Goal: Task Accomplishment & Management: Use online tool/utility

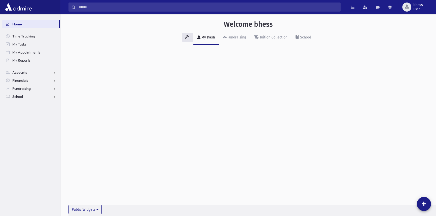
click at [32, 97] on link "School" at bounding box center [31, 97] width 58 height 8
click at [31, 112] on span "Attendance" at bounding box center [24, 112] width 19 height 5
click at [24, 104] on span "Students" at bounding box center [22, 104] width 14 height 5
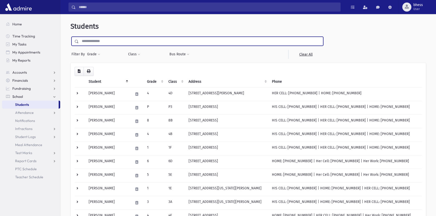
click at [100, 43] on input "text" at bounding box center [201, 41] width 244 height 9
type input "******"
click at [70, 37] on input "submit" at bounding box center [77, 40] width 14 height 7
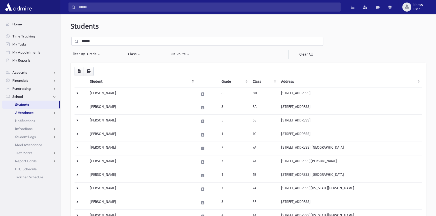
drag, startPoint x: 26, startPoint y: 110, endPoint x: 58, endPoint y: 90, distance: 37.3
click at [27, 110] on span "Attendance" at bounding box center [24, 112] width 19 height 5
drag, startPoint x: 25, startPoint y: 122, endPoint x: 77, endPoint y: 58, distance: 82.5
click at [26, 122] on span "Entry" at bounding box center [23, 121] width 9 height 5
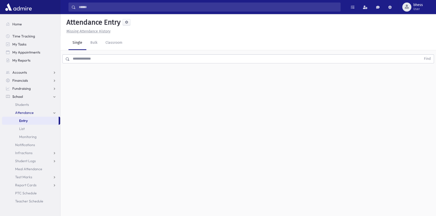
click at [93, 57] on input "text" at bounding box center [245, 58] width 351 height 9
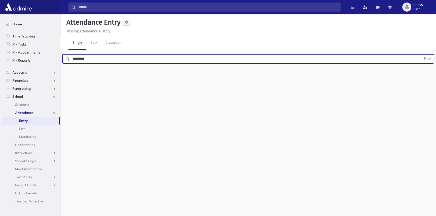
click at [421, 55] on button "Find" at bounding box center [427, 59] width 13 height 9
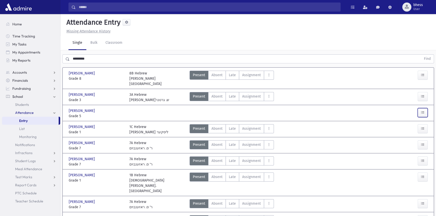
click at [421, 110] on icon "button" at bounding box center [423, 112] width 4 height 4
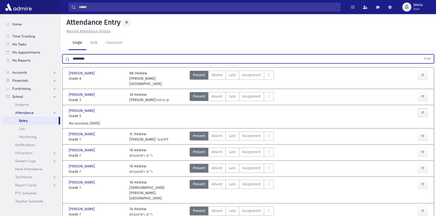
drag, startPoint x: 76, startPoint y: 57, endPoint x: 64, endPoint y: 53, distance: 12.6
click at [64, 53] on div "********* Find" at bounding box center [247, 57] width 375 height 15
click at [421, 55] on button "Find" at bounding box center [427, 59] width 13 height 9
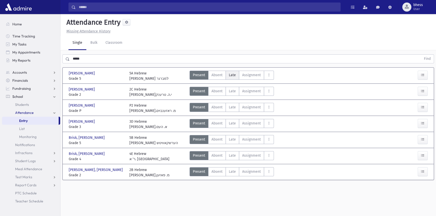
click at [227, 77] on label "Late Late" at bounding box center [232, 75] width 14 height 9
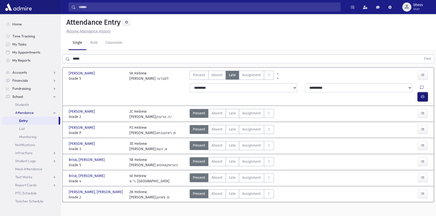
click at [422, 95] on icon "button" at bounding box center [423, 97] width 4 height 4
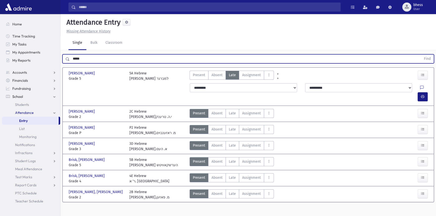
drag, startPoint x: 85, startPoint y: 59, endPoint x: 63, endPoint y: 53, distance: 23.4
click at [63, 53] on div "***** Find" at bounding box center [247, 57] width 375 height 15
click at [421, 55] on button "Find" at bounding box center [427, 59] width 13 height 9
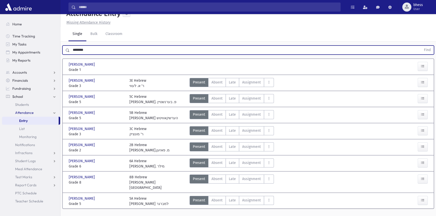
scroll to position [14, 0]
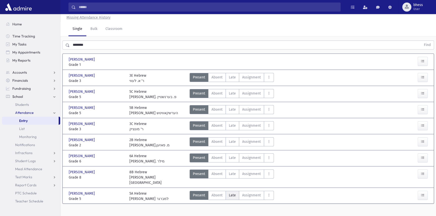
click at [230, 193] on span "Late" at bounding box center [232, 195] width 7 height 5
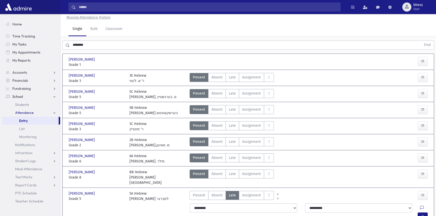
click at [427, 213] on div at bounding box center [423, 217] width 12 height 9
click at [425, 213] on button "button" at bounding box center [422, 217] width 10 height 9
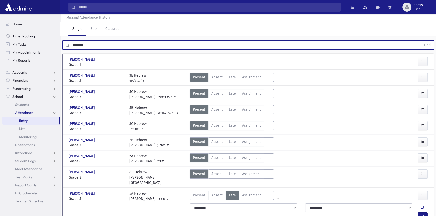
drag, startPoint x: 98, startPoint y: 45, endPoint x: 41, endPoint y: 38, distance: 57.0
click at [41, 38] on div "Search Results All Accounts" at bounding box center [218, 115] width 436 height 259
click at [421, 41] on button "Find" at bounding box center [427, 45] width 13 height 9
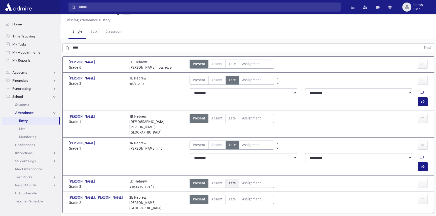
click at [238, 179] on label "Late Late" at bounding box center [232, 183] width 14 height 9
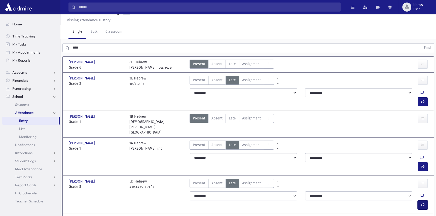
click at [421, 203] on icon "button" at bounding box center [423, 205] width 4 height 4
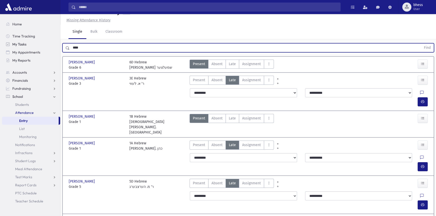
drag, startPoint x: 75, startPoint y: 46, endPoint x: 53, endPoint y: 44, distance: 22.8
click at [53, 44] on div "Search Results All Accounts" at bounding box center [218, 121] width 436 height 265
click at [421, 44] on button "Find" at bounding box center [427, 48] width 13 height 9
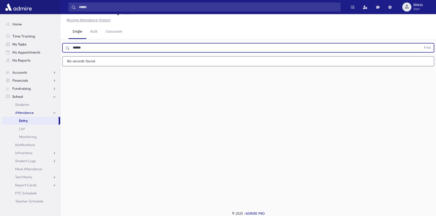
type input "******"
click at [421, 44] on button "Find" at bounding box center [427, 48] width 13 height 9
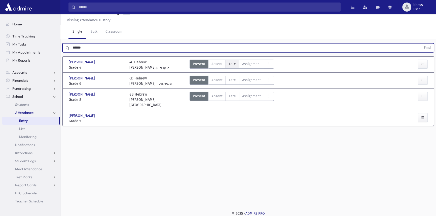
click at [234, 67] on label "Late Late" at bounding box center [232, 64] width 14 height 9
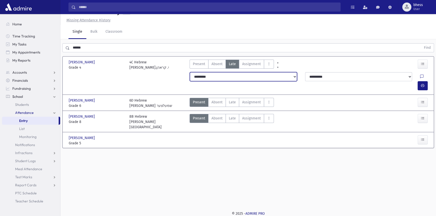
drag, startPoint x: 289, startPoint y: 78, endPoint x: 284, endPoint y: 80, distance: 5.0
click at [287, 78] on select "**********" at bounding box center [243, 76] width 107 height 9
select select "*******"
click at [190, 72] on select "**********" at bounding box center [243, 76] width 107 height 9
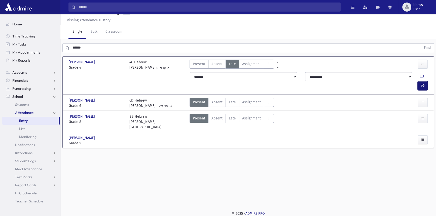
click at [421, 84] on icon "button" at bounding box center [423, 86] width 4 height 4
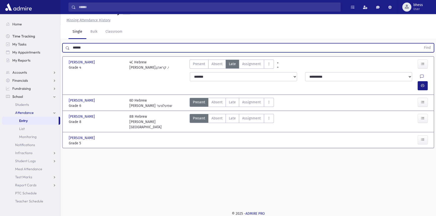
drag, startPoint x: 87, startPoint y: 51, endPoint x: 40, endPoint y: 32, distance: 50.0
click at [38, 38] on div "Search Results All Accounts" at bounding box center [218, 102] width 436 height 227
click at [421, 44] on button "Find" at bounding box center [427, 48] width 13 height 9
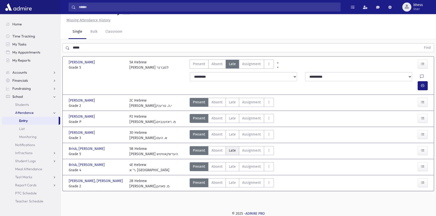
click at [232, 148] on span "Late" at bounding box center [232, 150] width 7 height 5
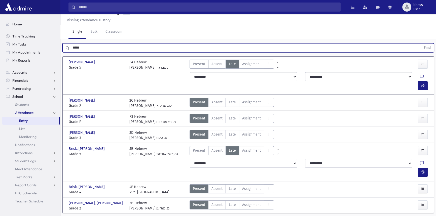
drag, startPoint x: 86, startPoint y: 46, endPoint x: 21, endPoint y: 35, distance: 66.0
click at [24, 38] on div "Search Results All Accounts" at bounding box center [218, 110] width 436 height 243
click at [421, 44] on button "Find" at bounding box center [427, 48] width 13 height 9
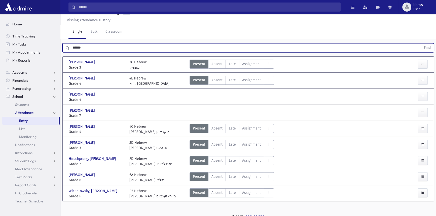
click at [229, 75] on div "[PERSON_NAME] [PERSON_NAME], [PERSON_NAME] Grade 4 Grade 4 4E Hebrew ר' א. [GEO…" at bounding box center [248, 81] width 368 height 12
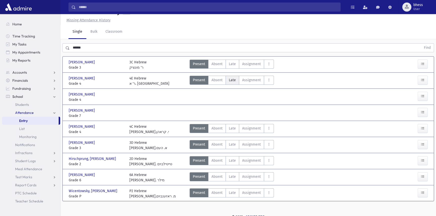
click at [231, 79] on span "Late" at bounding box center [232, 79] width 7 height 5
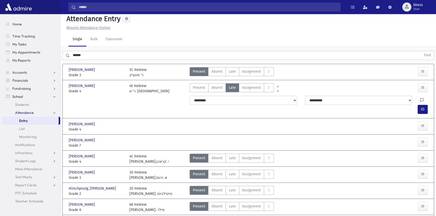
scroll to position [0, 0]
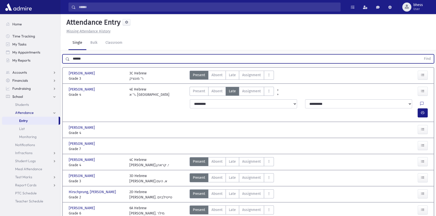
drag, startPoint x: 85, startPoint y: 59, endPoint x: 65, endPoint y: 58, distance: 19.6
click at [65, 58] on div "****** Find" at bounding box center [247, 58] width 371 height 9
type input "*******"
click at [421, 55] on button "Find" at bounding box center [427, 59] width 13 height 9
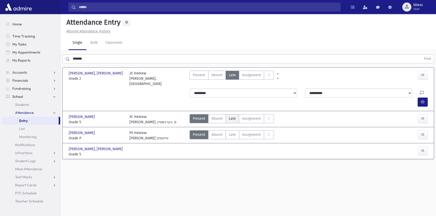
click at [232, 116] on span "Late" at bounding box center [232, 118] width 7 height 5
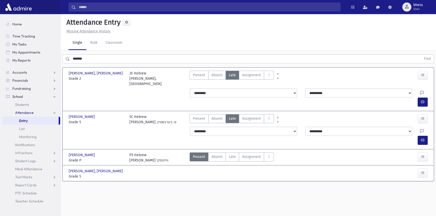
click at [225, 36] on div "Single Bulk Classroom" at bounding box center [251, 43] width 367 height 14
